Goal: Task Accomplishment & Management: Manage account settings

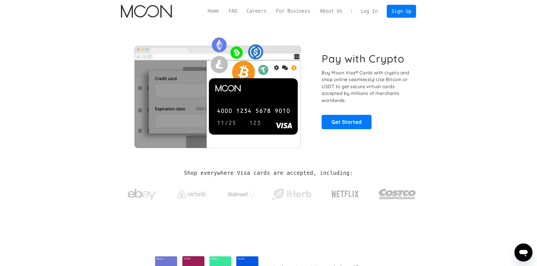
click at [365, 10] on link "Log In" at bounding box center [369, 11] width 27 height 12
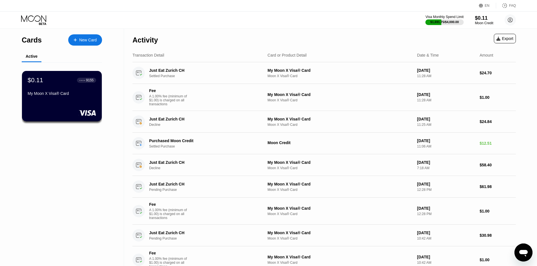
drag, startPoint x: 210, startPoint y: 98, endPoint x: 348, endPoint y: 46, distance: 147.1
click at [348, 46] on div "Activity Export" at bounding box center [324, 39] width 383 height 20
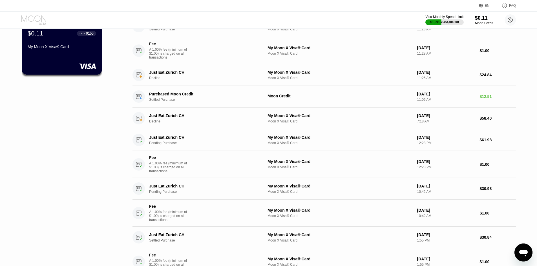
click at [40, 19] on icon at bounding box center [33, 18] width 25 height 6
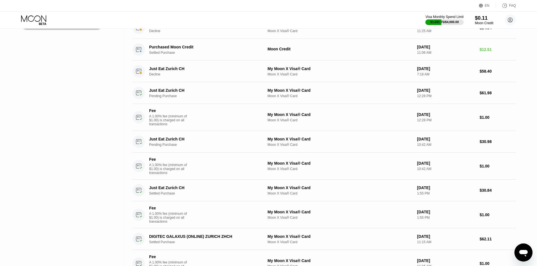
click at [521, 254] on icon "Messaging-Fenster öffnen" at bounding box center [523, 253] width 8 height 7
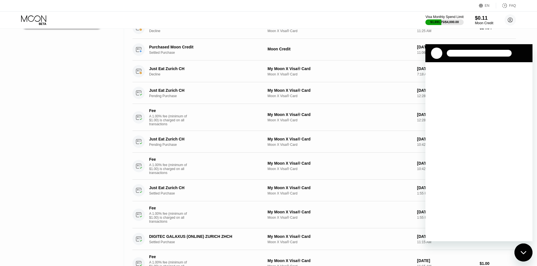
scroll to position [0, 0]
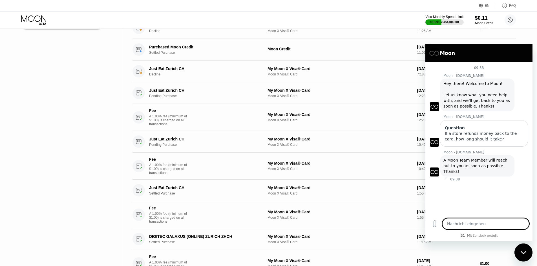
click at [435, 168] on figure at bounding box center [434, 172] width 9 height 9
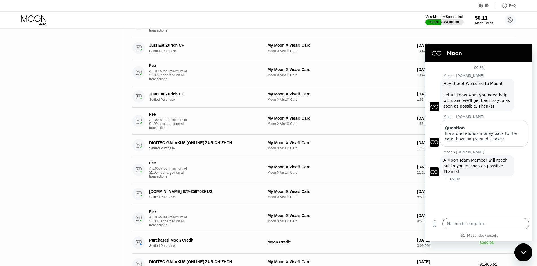
scroll to position [376, 0]
